Goal: Communication & Community: Connect with others

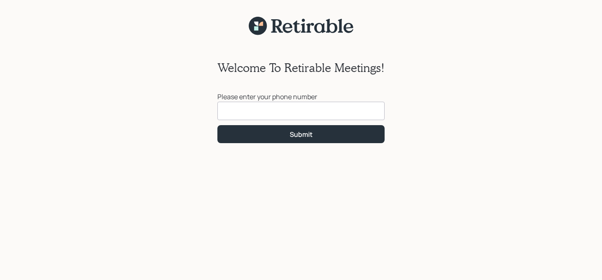
click at [252, 105] on input at bounding box center [300, 111] width 167 height 18
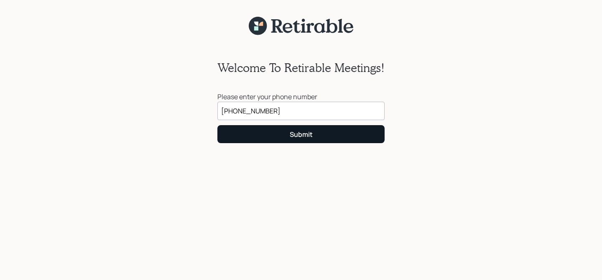
type input "[PHONE_NUMBER]"
click at [279, 134] on button "Submit" at bounding box center [300, 134] width 167 height 18
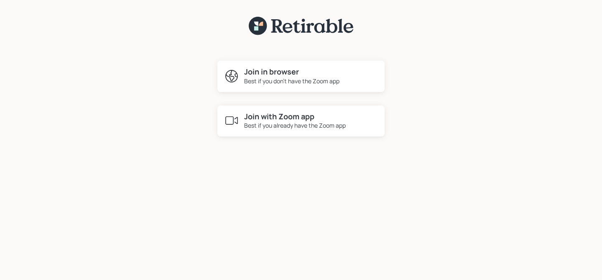
click at [279, 75] on h4 "Join in browser" at bounding box center [291, 71] width 95 height 9
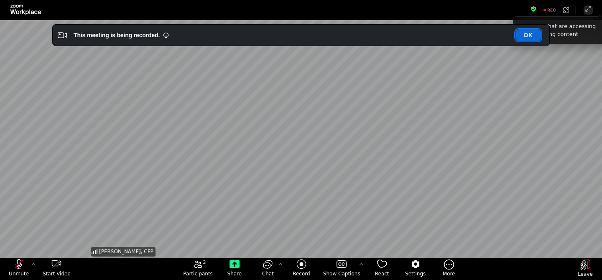
click at [530, 37] on button "OK" at bounding box center [529, 35] width 26 height 12
